Goal: Information Seeking & Learning: Understand process/instructions

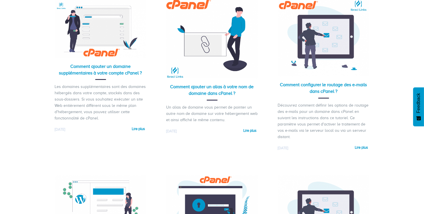
scroll to position [117, 0]
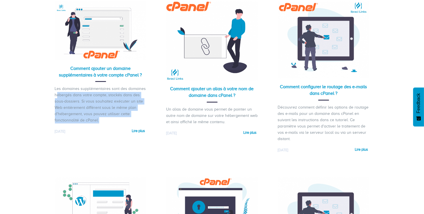
drag, startPoint x: 85, startPoint y: 87, endPoint x: 111, endPoint y: 125, distance: 46.1
click at [111, 125] on div "Comment ajouter un domaine supplémentaires à votre compte cPanel ? Les domaines…" at bounding box center [101, 69] width 92 height 134
click at [105, 68] on link "Comment ajouter un domaine supplémentaires à votre compte cPanel ?" at bounding box center [100, 72] width 83 height 12
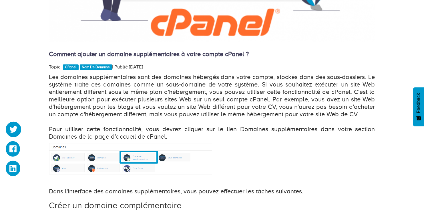
scroll to position [268, 0]
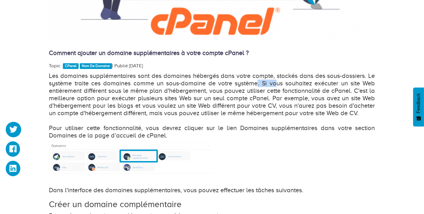
drag, startPoint x: 257, startPoint y: 83, endPoint x: 278, endPoint y: 83, distance: 20.9
click at [278, 83] on p "Les domaines supplémentaires sont des domaines hébergés dans votre compte, stoc…" at bounding box center [212, 105] width 326 height 67
drag, startPoint x: 97, startPoint y: 84, endPoint x: 169, endPoint y: 82, distance: 71.5
click at [169, 82] on p "Les domaines supplémentaires sont des domaines hébergés dans votre compte, stoc…" at bounding box center [212, 105] width 326 height 67
drag, startPoint x: 176, startPoint y: 84, endPoint x: 257, endPoint y: 81, distance: 81.0
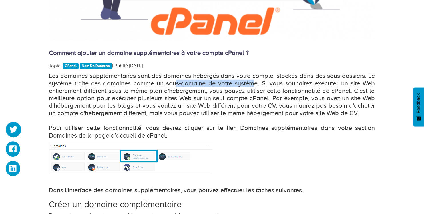
click at [257, 81] on p "Les domaines supplémentaires sont des domaines hébergés dans votre compte, stoc…" at bounding box center [212, 105] width 326 height 67
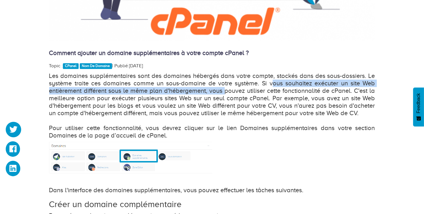
drag, startPoint x: 273, startPoint y: 81, endPoint x: 226, endPoint y: 90, distance: 47.7
click at [226, 90] on p "Les domaines supplémentaires sont des domaines hébergés dans votre compte, stoc…" at bounding box center [212, 105] width 326 height 67
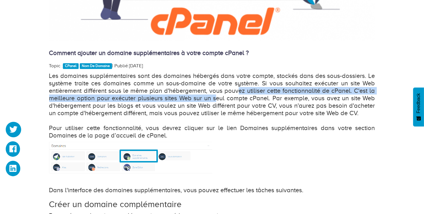
drag, startPoint x: 239, startPoint y: 92, endPoint x: 217, endPoint y: 101, distance: 23.9
click at [217, 101] on p "Les domaines supplémentaires sont des domaines hébergés dans votre compte, stoc…" at bounding box center [212, 105] width 326 height 67
click at [108, 96] on p "Les domaines supplémentaires sont des domaines hébergés dans votre compte, stoc…" at bounding box center [212, 105] width 326 height 67
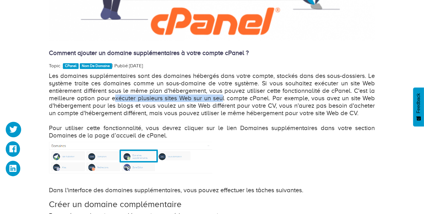
drag, startPoint x: 116, startPoint y: 98, endPoint x: 225, endPoint y: 96, distance: 109.8
click at [225, 96] on p "Les domaines supplémentaires sont des domaines hébergés dans votre compte, stoc…" at bounding box center [212, 105] width 326 height 67
drag, startPoint x: 248, startPoint y: 100, endPoint x: 268, endPoint y: 101, distance: 19.7
click at [268, 101] on p "Les domaines supplémentaires sont des domaines hébergés dans votre compte, stoc…" at bounding box center [212, 105] width 326 height 67
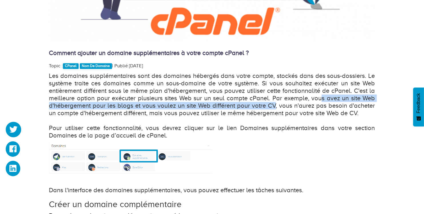
drag, startPoint x: 277, startPoint y: 103, endPoint x: 321, endPoint y: 100, distance: 44.1
click at [321, 100] on p "Les domaines supplémentaires sont des domaines hébergés dans votre compte, stoc…" at bounding box center [212, 105] width 326 height 67
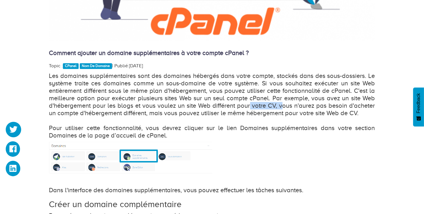
drag, startPoint x: 281, startPoint y: 105, endPoint x: 251, endPoint y: 108, distance: 30.2
click at [251, 108] on p "Les domaines supplémentaires sont des domaines hébergés dans votre compte, stoc…" at bounding box center [212, 105] width 326 height 67
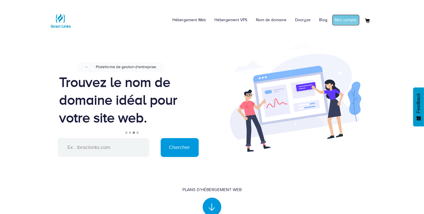
click at [343, 19] on link "Mon compte" at bounding box center [346, 19] width 28 height 11
